Goal: Download file/media

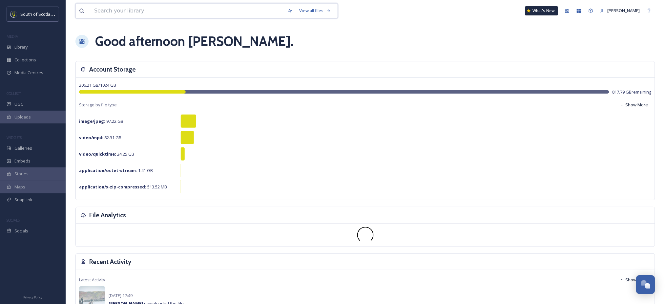
click at [165, 12] on input at bounding box center [187, 11] width 193 height 14
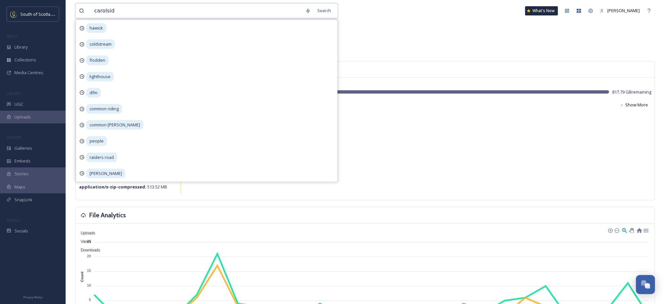
type input "carolside"
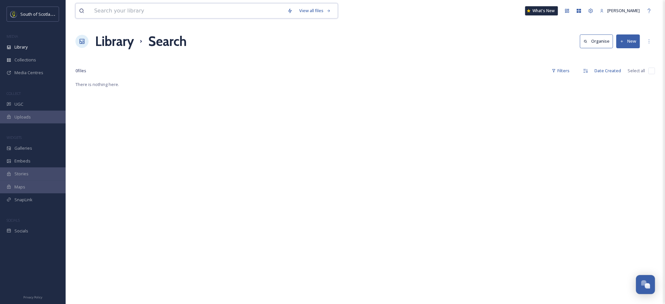
click at [166, 17] on input at bounding box center [187, 11] width 193 height 14
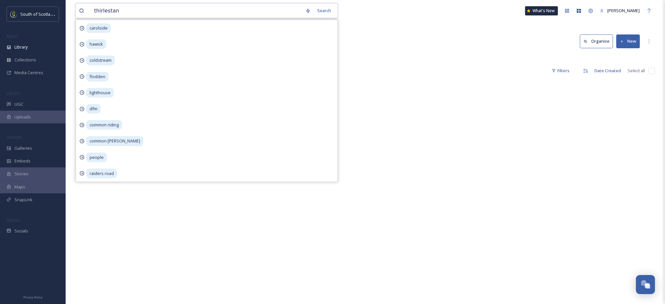
type input "thirlestane"
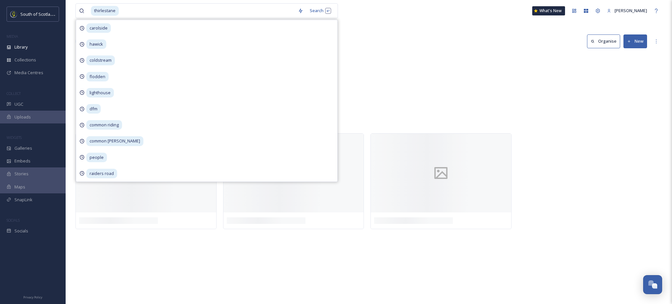
click at [422, 23] on div "thirlestane Search carolside hawick coldstream flodden lighthouse dfm common ri…" at bounding box center [369, 152] width 606 height 304
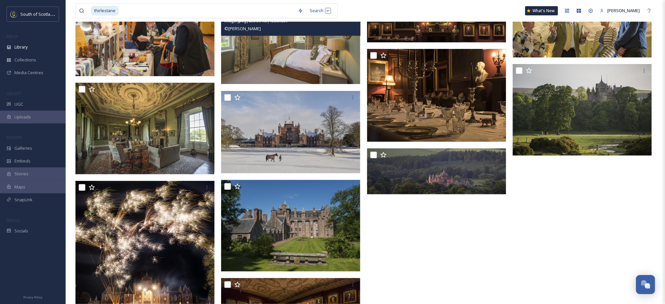
scroll to position [1989, 0]
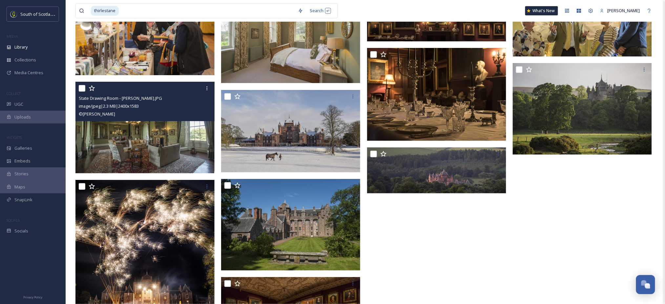
click at [141, 146] on img at bounding box center [144, 128] width 139 height 92
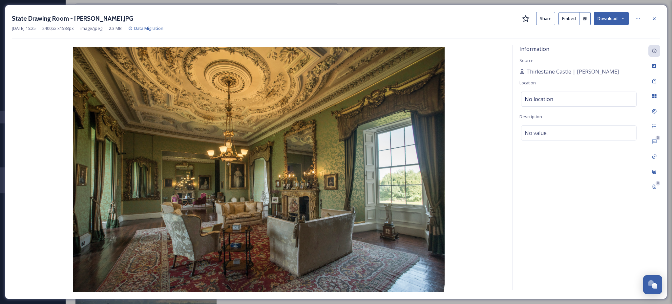
click at [624, 16] on button "Download" at bounding box center [611, 18] width 35 height 13
click at [605, 57] on span "Download Medium (1080 x 712)" at bounding box center [593, 59] width 61 height 6
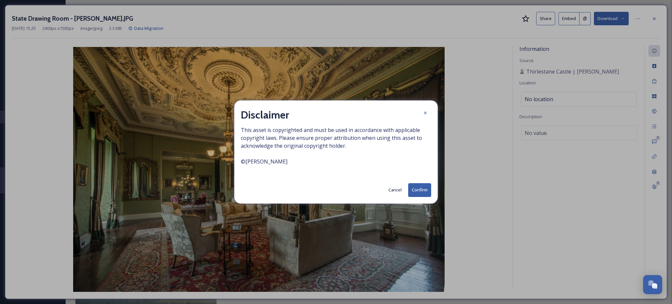
click at [425, 186] on button "Confirm" at bounding box center [419, 189] width 23 height 13
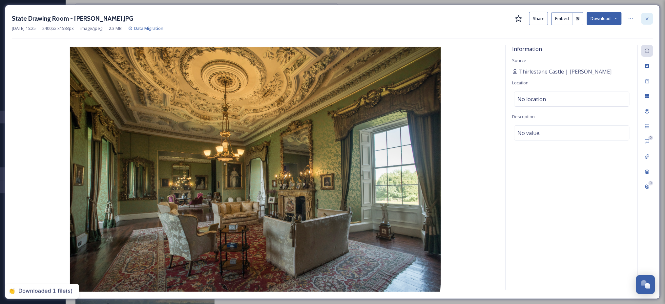
click at [644, 18] on div at bounding box center [648, 19] width 12 height 12
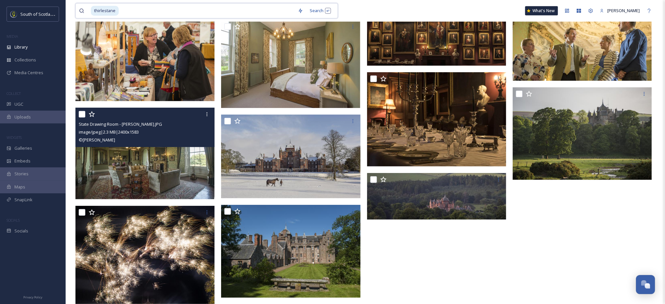
click at [211, 13] on input at bounding box center [206, 11] width 175 height 14
type input "t"
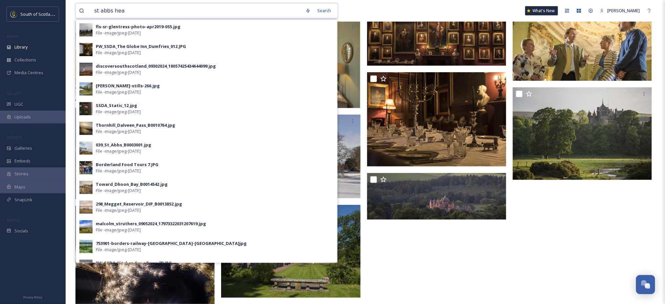
type input "st abbs head"
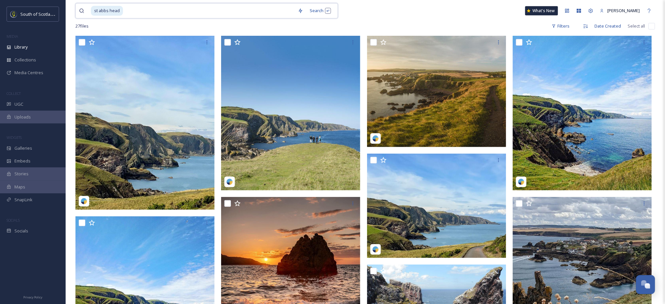
scroll to position [113, 0]
type input "st abbs"
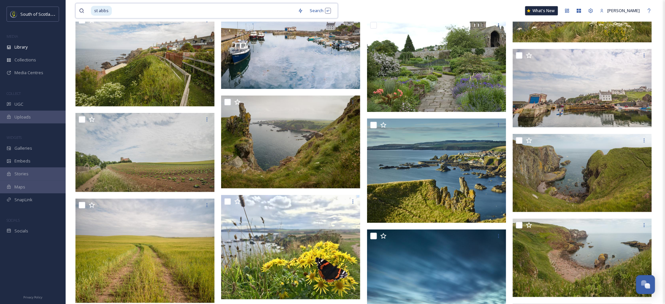
scroll to position [4763, 0]
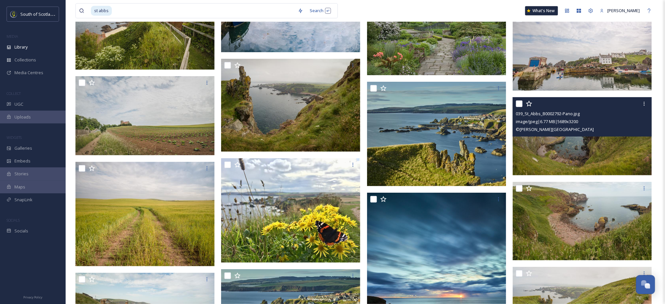
click at [563, 148] on img at bounding box center [582, 136] width 139 height 78
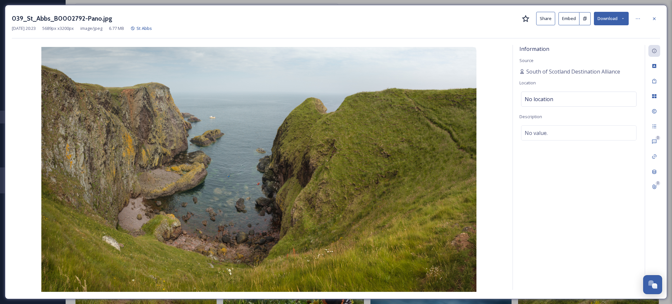
click at [610, 19] on button "Download" at bounding box center [611, 18] width 35 height 13
click at [596, 57] on span "Download Medium (1080 x 607)" at bounding box center [593, 59] width 61 height 6
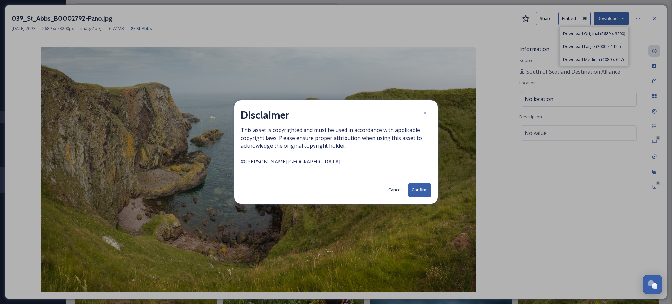
click at [426, 189] on button "Confirm" at bounding box center [419, 189] width 23 height 13
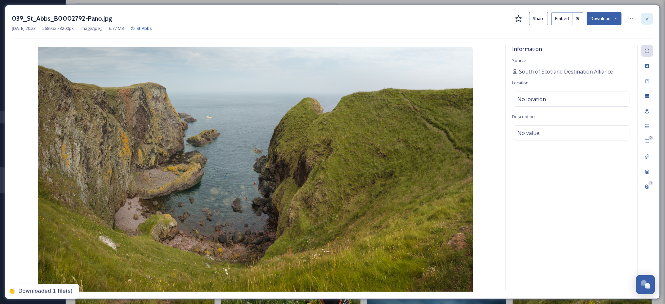
click at [653, 18] on div at bounding box center [648, 19] width 12 height 12
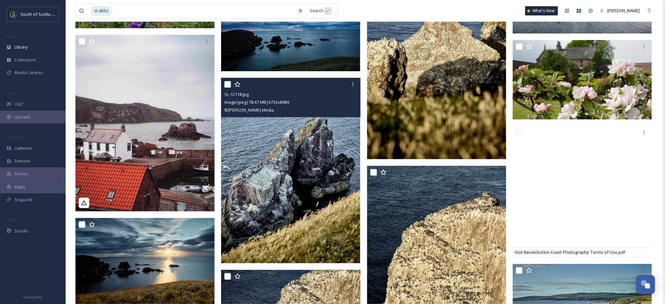
scroll to position [5425, 0]
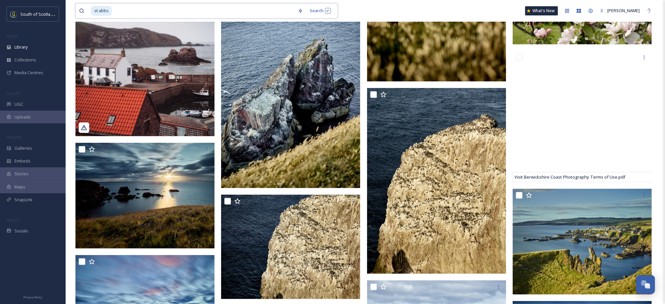
click at [255, 12] on input at bounding box center [204, 11] width 182 height 14
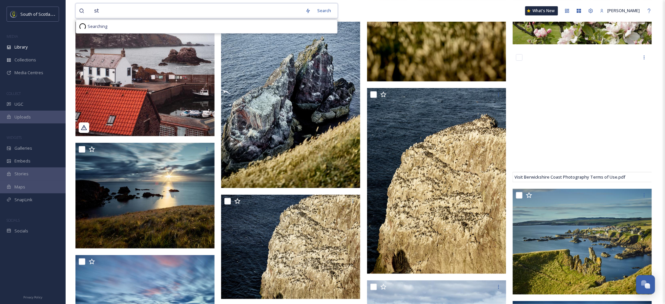
type input "s"
type input "[GEOGRAPHIC_DATA]"
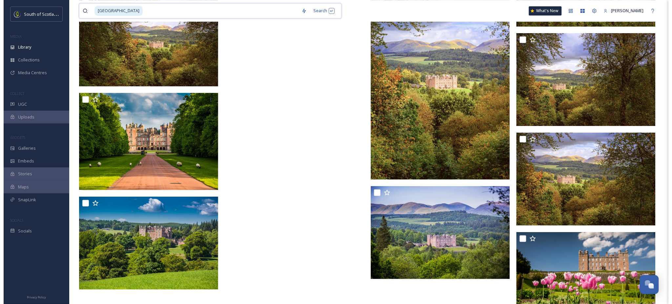
scroll to position [3417, 0]
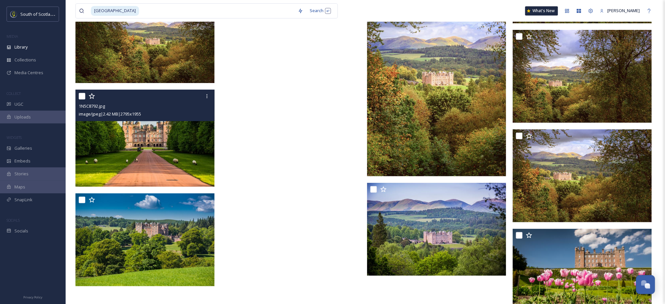
click at [162, 153] on img at bounding box center [144, 138] width 139 height 97
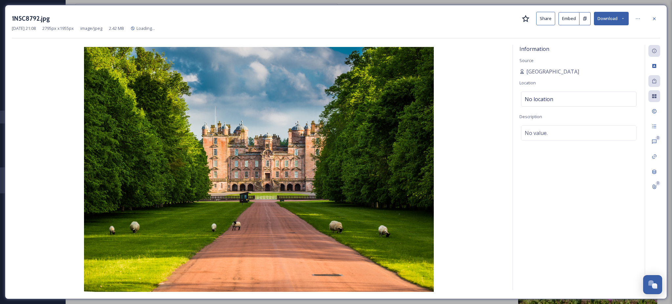
click at [621, 16] on icon at bounding box center [623, 18] width 4 height 4
click at [599, 58] on span "Download Medium (1080 x 755)" at bounding box center [593, 59] width 61 height 6
